Goal: Information Seeking & Learning: Understand process/instructions

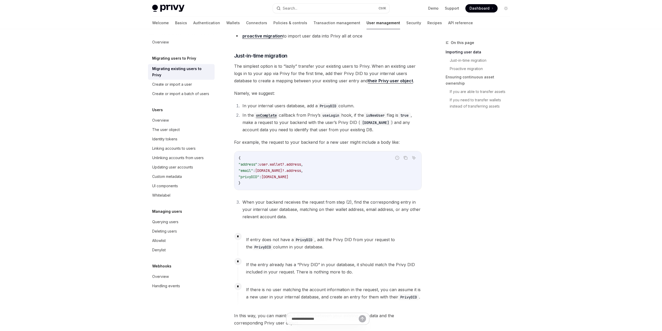
scroll to position [156, 0]
click at [335, 286] on span "If there is no user matching the account information in the request, you can as…" at bounding box center [333, 293] width 175 height 15
